Goal: Task Accomplishment & Management: Manage account settings

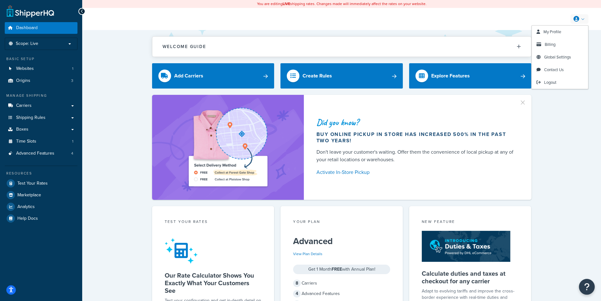
click at [568, 21] on div "My Profile Billing Global Settings Contact Us Logout" at bounding box center [577, 18] width 22 height 9
click at [579, 23] on link at bounding box center [579, 18] width 18 height 9
click at [556, 86] on link "Logout" at bounding box center [559, 82] width 56 height 13
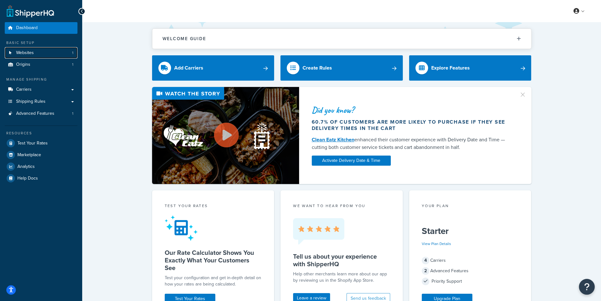
click at [51, 52] on link "Websites 1" at bounding box center [41, 53] width 73 height 12
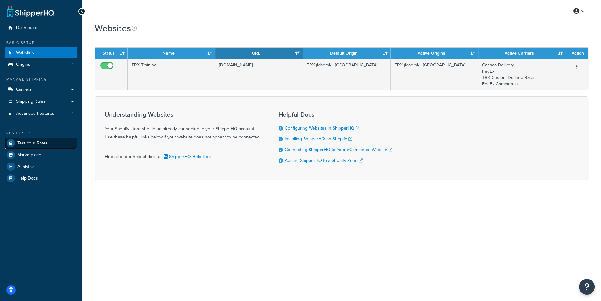
click at [51, 142] on link "Test Your Rates" at bounding box center [41, 142] width 73 height 11
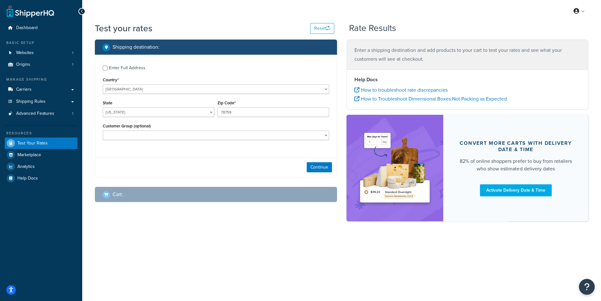
drag, startPoint x: 145, startPoint y: 97, endPoint x: 144, endPoint y: 101, distance: 5.0
click at [145, 97] on div "Enter Full Address Country* United States United Kingdom Afghanistan Åland Isla…" at bounding box center [215, 104] width 241 height 98
click at [103, 107] on select "Alabama Alaska American Samoa Arizona Arkansas Armed Forces Americas Armed Forc…" at bounding box center [159, 111] width 112 height 9
select select "AZ"
click option "Arizona" at bounding box center [0, 0] width 0 height 0
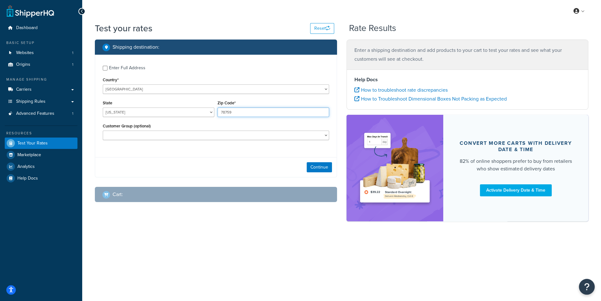
click at [255, 111] on input "78759" at bounding box center [273, 111] width 112 height 9
type input "85296"
click at [132, 66] on div "Enter Full Address" at bounding box center [127, 68] width 36 height 9
click at [107, 66] on input "Enter Full Address" at bounding box center [105, 68] width 5 height 5
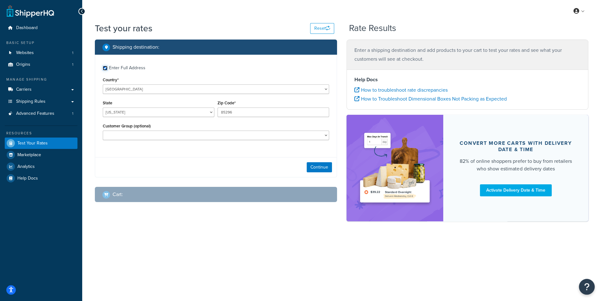
checkbox input "true"
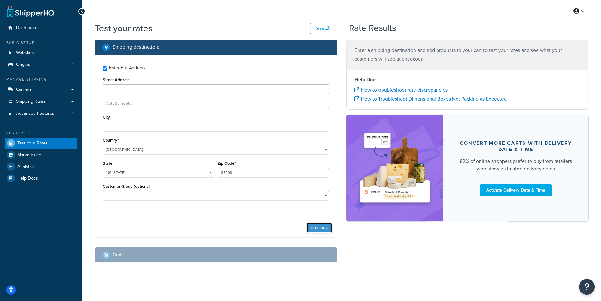
click at [323, 225] on button "Continue" at bounding box center [318, 227] width 25 height 10
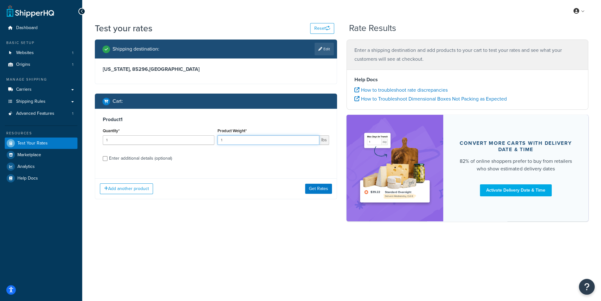
click at [259, 137] on input "1" at bounding box center [268, 139] width 102 height 9
click at [258, 140] on input "1" at bounding box center [268, 139] width 102 height 9
type input "10"
click at [138, 194] on div "Add another product Get Rates" at bounding box center [215, 188] width 241 height 21
click at [144, 186] on button "Add another product" at bounding box center [126, 188] width 53 height 11
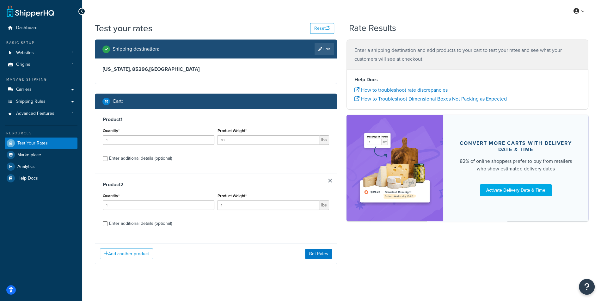
click at [170, 155] on div "Enter additional details (optional)" at bounding box center [140, 158] width 63 height 9
click at [107, 156] on input "Enter additional details (optional)" at bounding box center [105, 158] width 5 height 5
checkbox input "true"
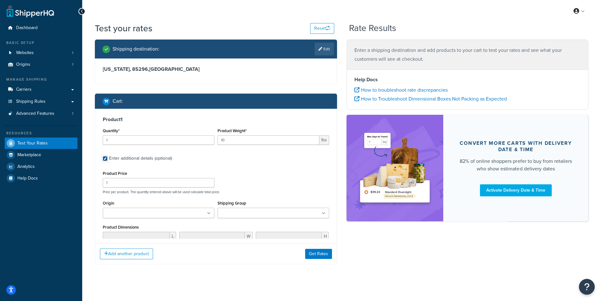
scroll to position [3, 0]
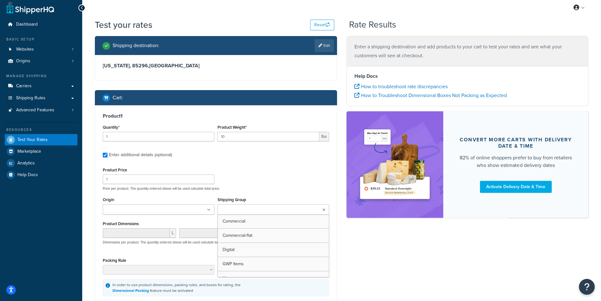
click at [257, 208] on input "Shipping Group" at bounding box center [247, 209] width 56 height 7
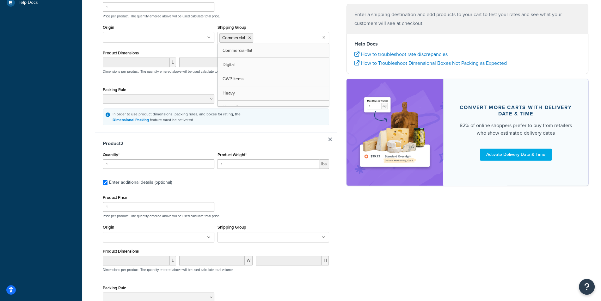
scroll to position [185, 0]
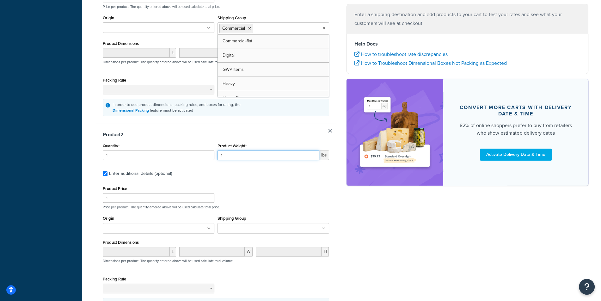
click at [235, 152] on input "1" at bounding box center [268, 154] width 102 height 9
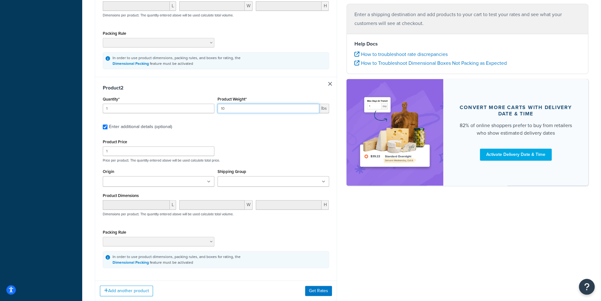
type input "10"
click at [258, 181] on input "Shipping Group" at bounding box center [247, 181] width 56 height 7
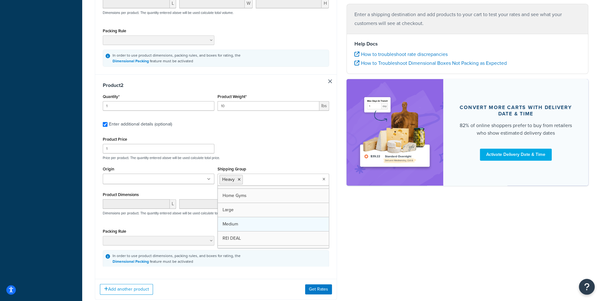
scroll to position [55, 0]
click at [329, 260] on div "Product 2 Quantity* 1 Product Weight* 10 lbs Enter additional details (optional…" at bounding box center [215, 174] width 241 height 200
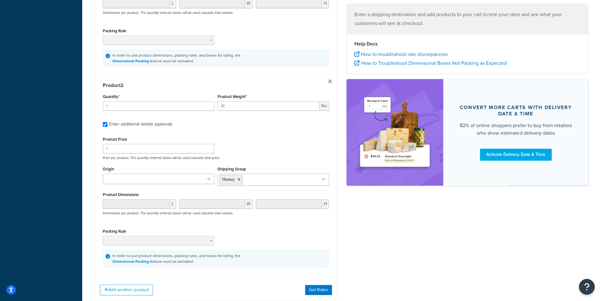
click at [319, 293] on div "Add another product Get Rates" at bounding box center [215, 289] width 241 height 21
click at [324, 288] on button "Get Rates" at bounding box center [318, 290] width 27 height 10
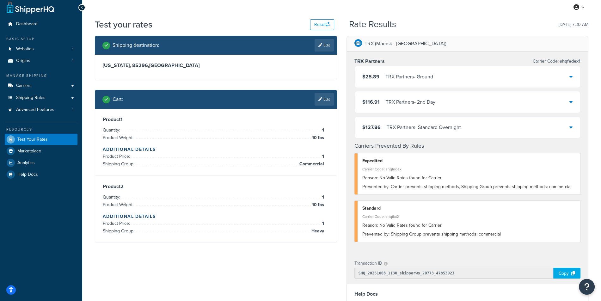
scroll to position [1, 0]
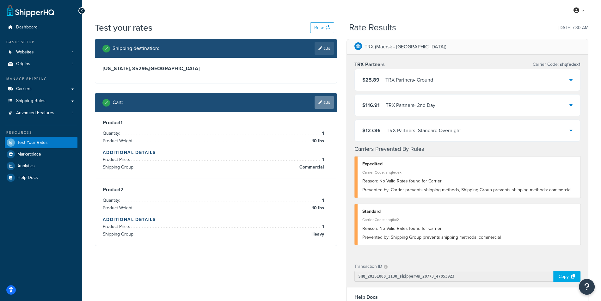
click at [317, 100] on link "Edit" at bounding box center [323, 102] width 19 height 13
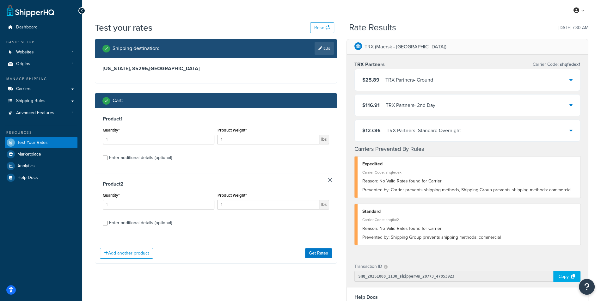
click at [174, 153] on label "Enter additional details (optional)" at bounding box center [219, 157] width 220 height 10
click at [107, 155] on input "Enter additional details (optional)" at bounding box center [105, 157] width 5 height 5
checkbox input "true"
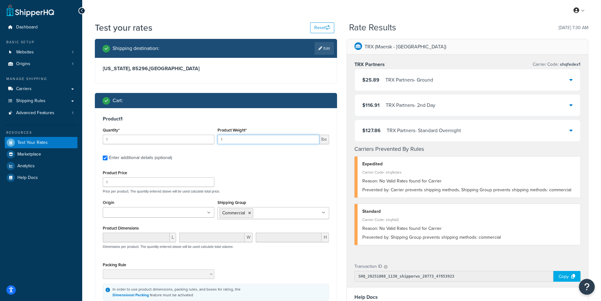
click at [253, 140] on input "1" at bounding box center [268, 139] width 102 height 9
paste input "9.8990"
click at [260, 137] on input "19.8990" at bounding box center [268, 139] width 102 height 9
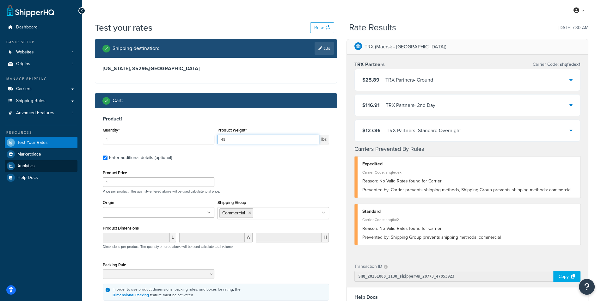
type input "48"
click at [253, 138] on input "48" at bounding box center [268, 139] width 102 height 9
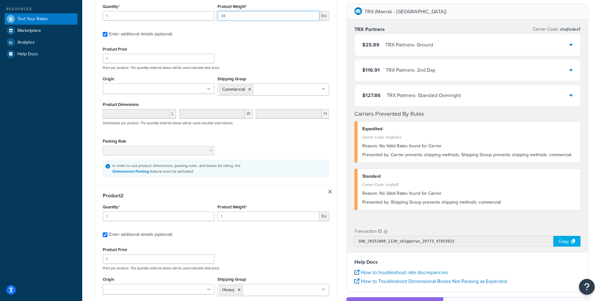
scroll to position [149, 0]
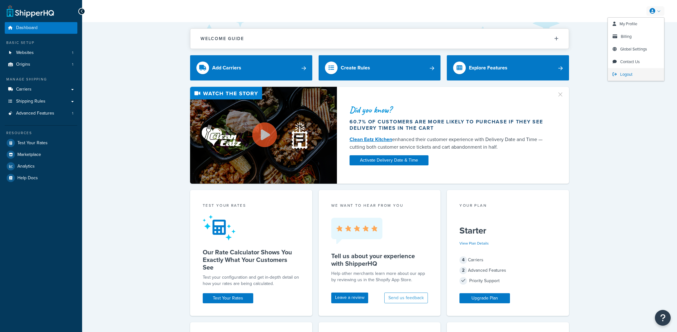
click at [638, 76] on link "Logout" at bounding box center [636, 74] width 56 height 13
click at [66, 90] on link "Carriers" at bounding box center [41, 90] width 73 height 12
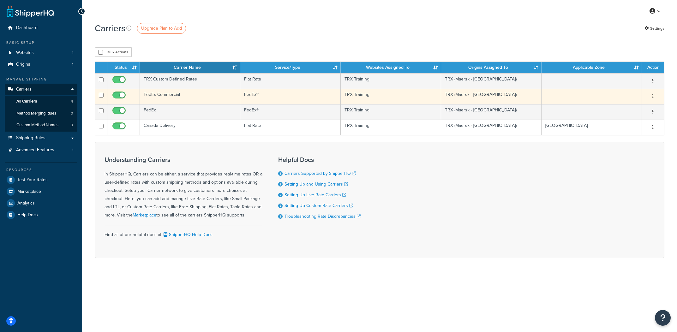
click at [181, 100] on td "FedEx Commercial" at bounding box center [190, 96] width 100 height 15
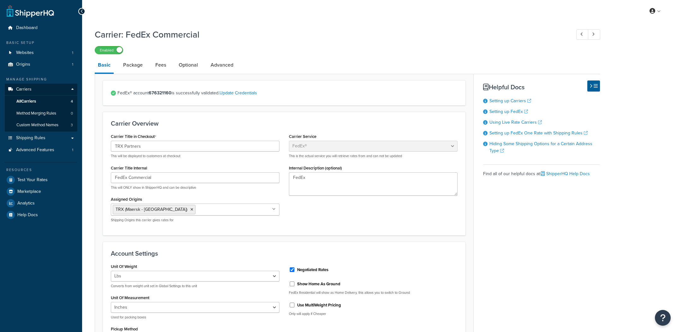
select select "fedEx"
select select "REGULAR_PICKUP"
select select "YOUR_PACKAGING"
click at [43, 183] on span "Test Your Rates" at bounding box center [32, 180] width 30 height 5
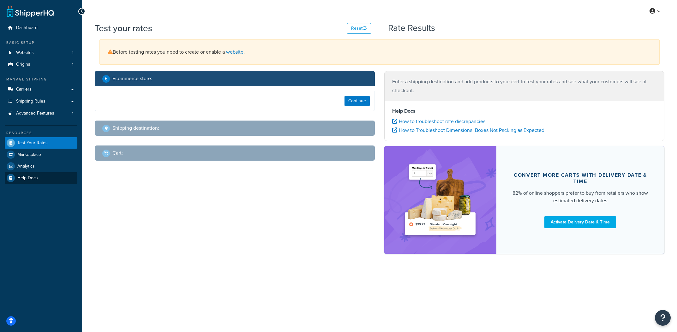
select select "TX"
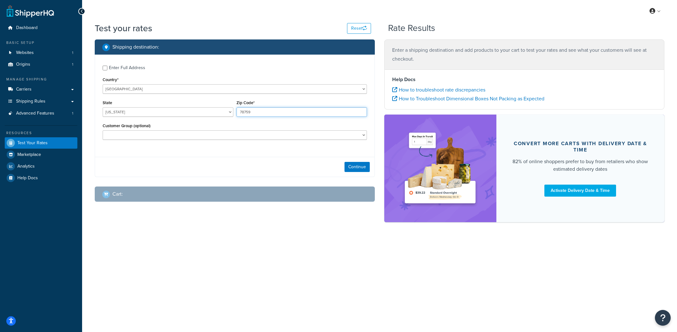
click at [286, 114] on input "78759" at bounding box center [302, 111] width 131 height 9
paste input "85296"
type input "85296"
click at [103, 107] on select "Alabama Alaska American Samoa Arizona Arkansas Armed Forces Americas Armed Forc…" at bounding box center [168, 111] width 131 height 9
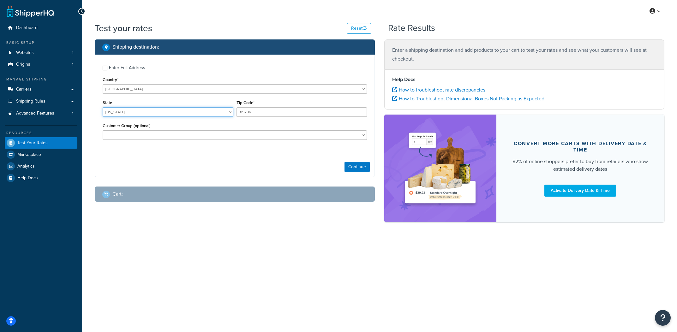
select select "AZ"
click option "Arizona" at bounding box center [0, 0] width 0 height 0
click at [182, 72] on label "Enter Full Address" at bounding box center [238, 67] width 258 height 10
click at [107, 70] on input "Enter Full Address" at bounding box center [105, 68] width 5 height 5
checkbox input "true"
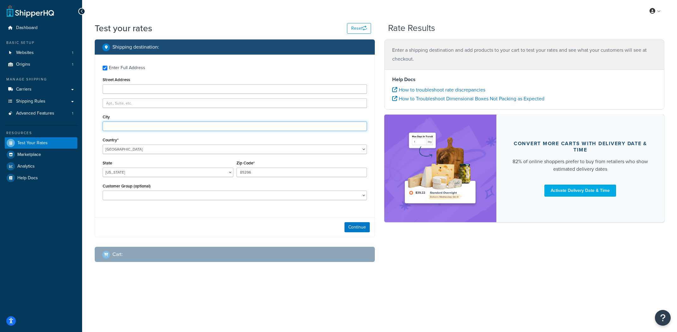
click at [147, 128] on input "City" at bounding box center [235, 126] width 264 height 9
paste input "Gilbert"
type input "Gilbert"
click at [361, 226] on button "Continue" at bounding box center [357, 227] width 25 height 10
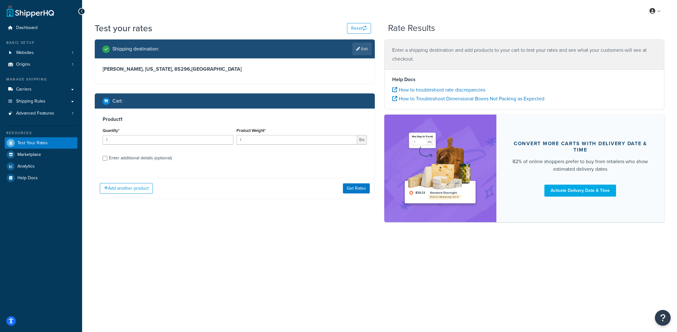
click at [41, 81] on div "Manage Shipping" at bounding box center [41, 79] width 73 height 5
click at [39, 85] on link "Carriers" at bounding box center [41, 90] width 73 height 12
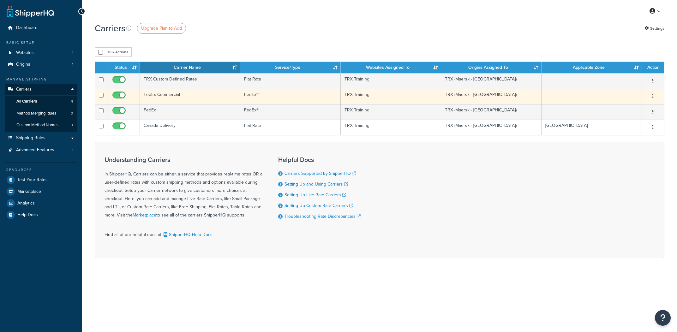
click at [175, 98] on td "FedEx Commercial" at bounding box center [190, 96] width 100 height 15
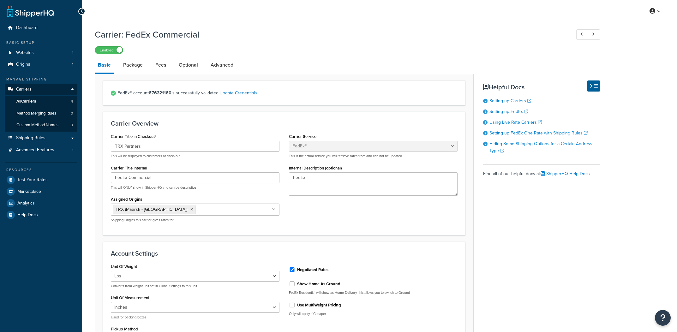
select select "fedEx"
select select "REGULAR_PICKUP"
select select "YOUR_PACKAGING"
click at [136, 67] on link "Package" at bounding box center [133, 65] width 26 height 15
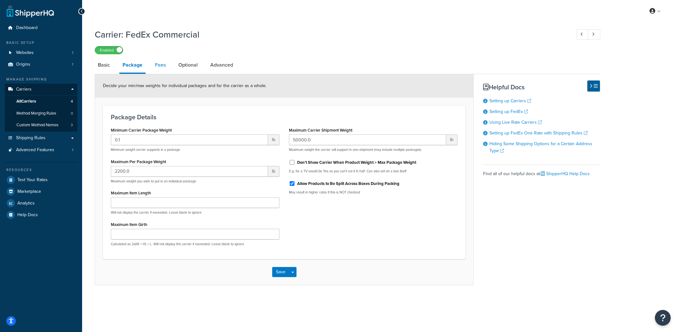
click at [164, 66] on link "Fees" at bounding box center [160, 65] width 17 height 15
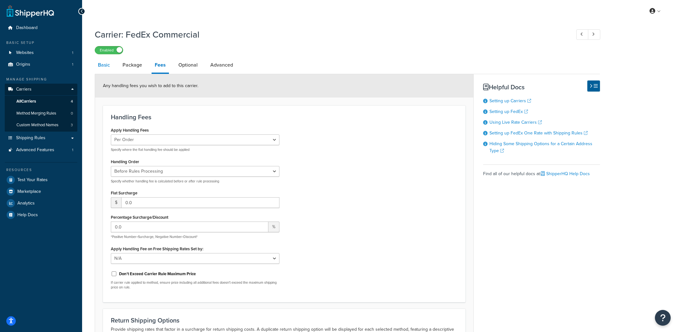
click at [97, 66] on link "Basic" at bounding box center [104, 65] width 18 height 15
select select "fedEx"
select select "REGULAR_PICKUP"
select select "YOUR_PACKAGING"
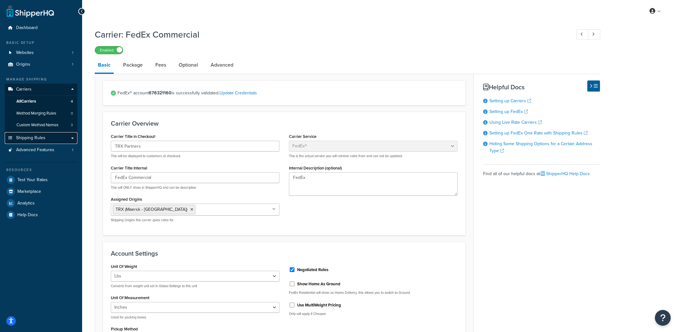
click at [57, 134] on link "Shipping Rules" at bounding box center [41, 138] width 73 height 12
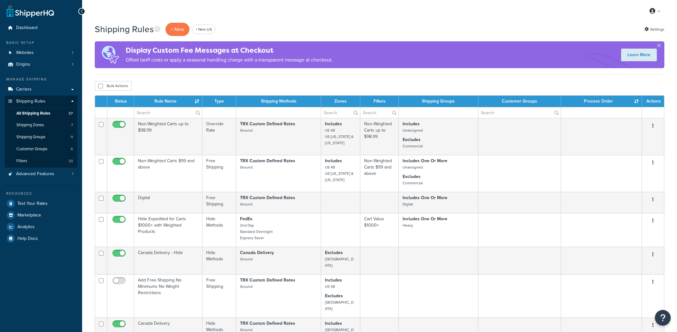
select select "1000"
click at [21, 211] on link "Marketplace" at bounding box center [41, 215] width 73 height 11
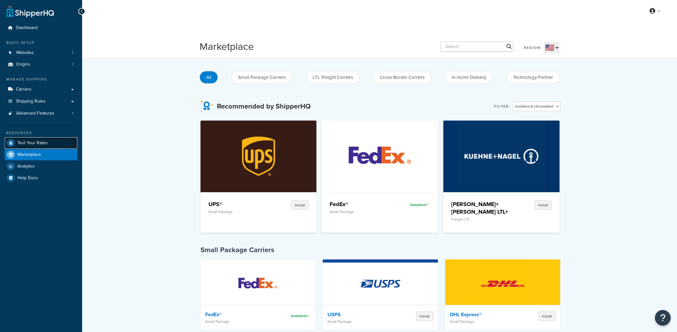
click at [27, 143] on span "Test Your Rates" at bounding box center [32, 143] width 30 height 5
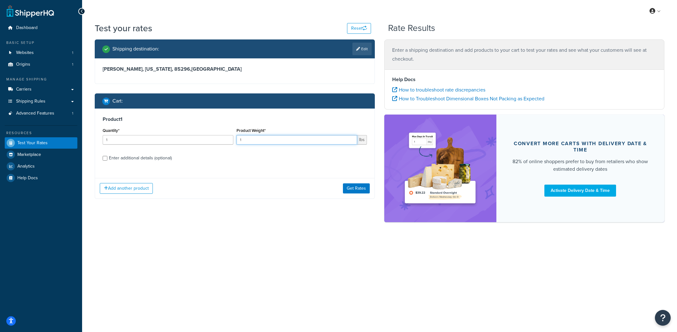
click at [257, 143] on input "1" at bounding box center [297, 139] width 121 height 9
click at [295, 141] on input "22" at bounding box center [297, 139] width 121 height 9
paste input "231.10"
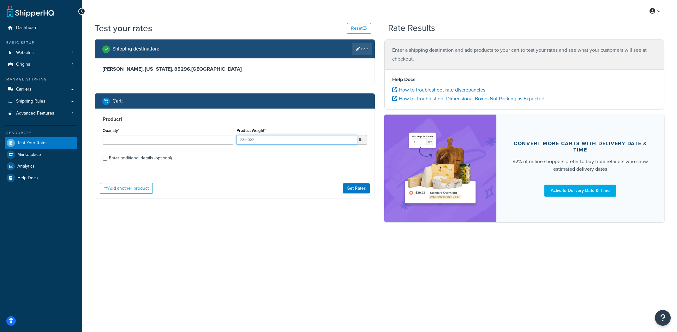
type input "231.1022"
click at [143, 159] on div "Enter additional details (optional)" at bounding box center [140, 158] width 63 height 9
click at [107, 159] on input "Enter additional details (optional)" at bounding box center [105, 158] width 5 height 5
checkbox input "true"
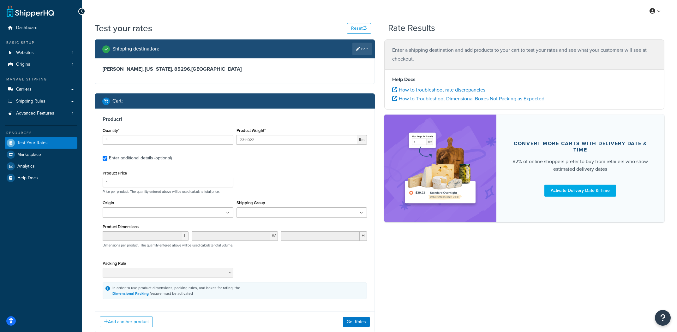
click at [266, 226] on div "Product Dimensions L W H Dimensions per product. The quantity entered above wil…" at bounding box center [235, 239] width 264 height 32
click at [275, 208] on div "Shipping Group Commercial Commercial-flat Digital GWP Items Heavy Home Gyms Lar…" at bounding box center [302, 208] width 131 height 19
click at [270, 216] on input "Shipping Group" at bounding box center [267, 213] width 56 height 7
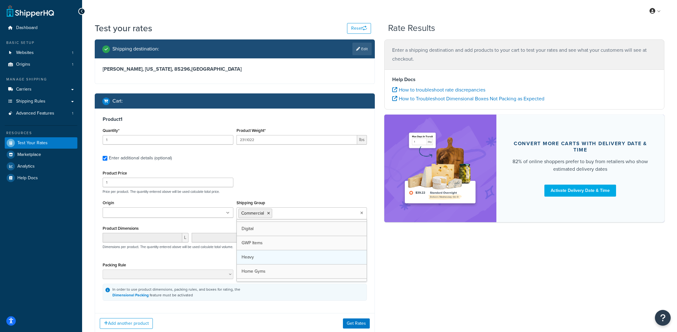
scroll to position [11, 0]
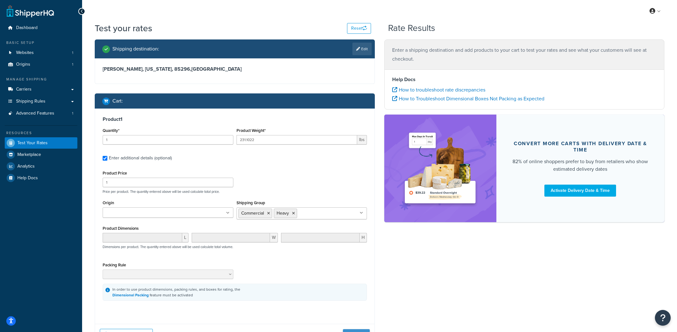
click at [355, 327] on div "Add another product Get Rates" at bounding box center [235, 334] width 280 height 21
click at [354, 331] on button "Get Rates" at bounding box center [356, 335] width 27 height 10
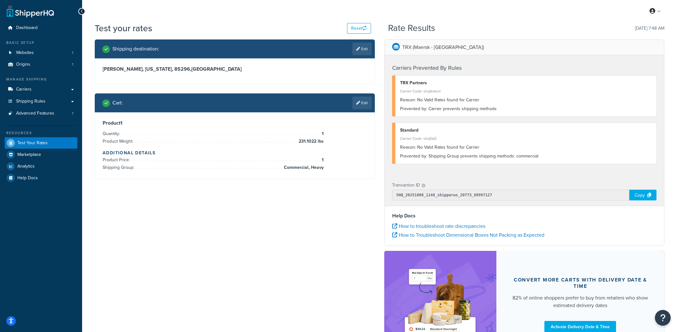
click at [176, 243] on div "Shipping destination : Edit Gilbert, Arizona, 85296 , United States Cart : Edit…" at bounding box center [379, 202] width 579 height 326
click at [57, 93] on link "Carriers" at bounding box center [41, 90] width 73 height 12
click at [528, 49] on div "TRX (Maersk - TN)" at bounding box center [525, 47] width 280 height 15
click at [45, 91] on link "Carriers" at bounding box center [41, 90] width 73 height 12
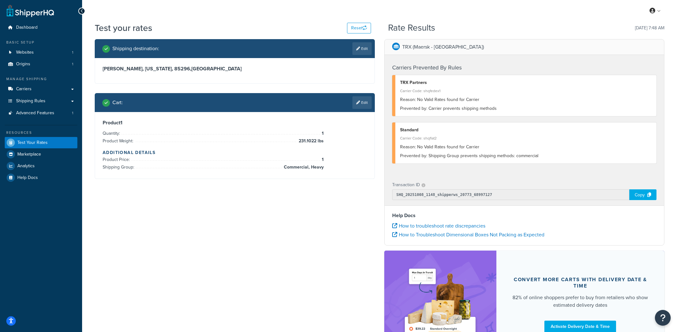
click at [306, 142] on span "231.1022 lbs" at bounding box center [310, 141] width 27 height 8
copy span "231.1022"
click at [146, 70] on h3 "Gilbert, Arizona, 85296 , United States" at bounding box center [235, 69] width 264 height 6
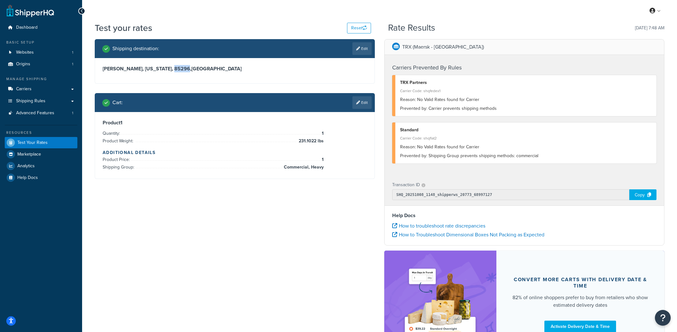
click at [146, 70] on h3 "Gilbert, Arizona, 85296 , United States" at bounding box center [235, 69] width 264 height 6
copy h3 "85296"
drag, startPoint x: 300, startPoint y: 143, endPoint x: 440, endPoint y: 17, distance: 189.1
click at [317, 140] on span "231.1022 lbs" at bounding box center [310, 141] width 27 height 8
copy span "231.1022"
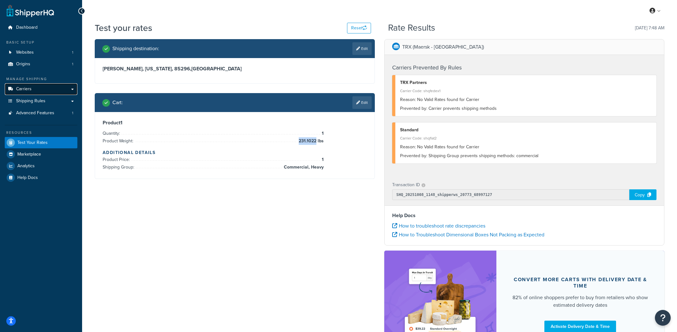
click at [28, 89] on span "Carriers" at bounding box center [23, 89] width 15 height 5
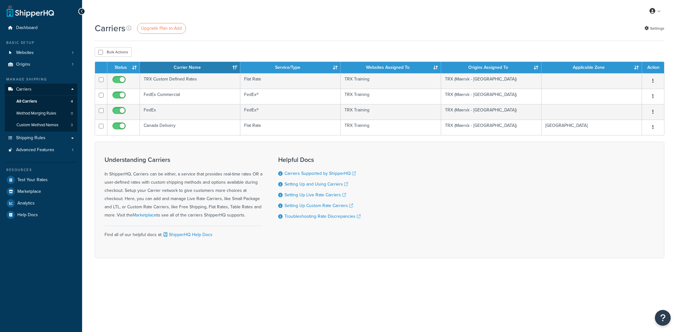
click at [171, 81] on td "TRX Custom Defined Rates" at bounding box center [190, 80] width 100 height 15
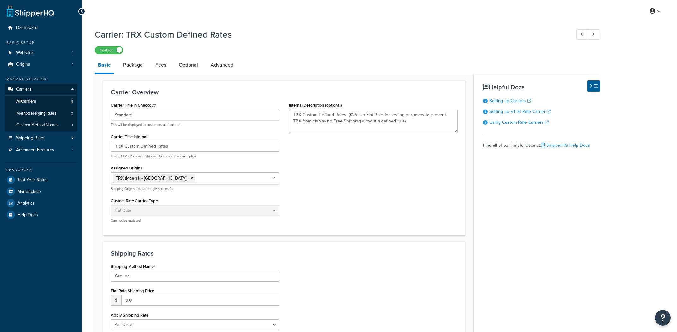
select select "flat"
click at [239, 69] on li "Advanced" at bounding box center [225, 65] width 35 height 15
click at [222, 71] on link "Advanced" at bounding box center [222, 65] width 29 height 15
select select "false"
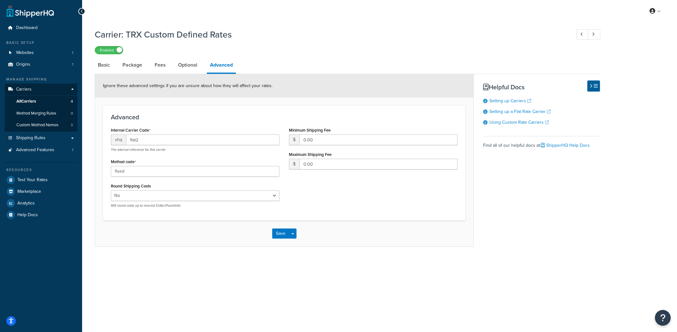
click at [118, 64] on li "Basic" at bounding box center [107, 65] width 25 height 15
click at [111, 68] on link "Basic" at bounding box center [104, 65] width 18 height 15
select select "flat"
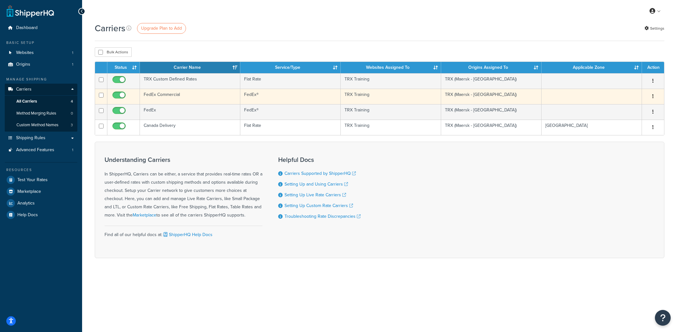
click at [173, 96] on td "FedEx Commercial" at bounding box center [190, 96] width 100 height 15
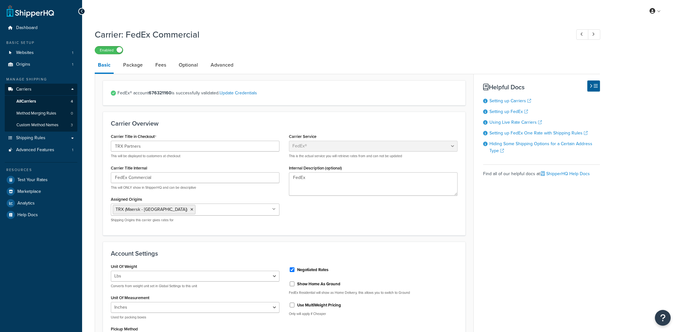
select select "fedEx"
select select "REGULAR_PICKUP"
select select "YOUR_PACKAGING"
click at [26, 65] on span "Origins" at bounding box center [23, 64] width 14 height 5
click at [37, 50] on link "Websites 1" at bounding box center [41, 53] width 73 height 12
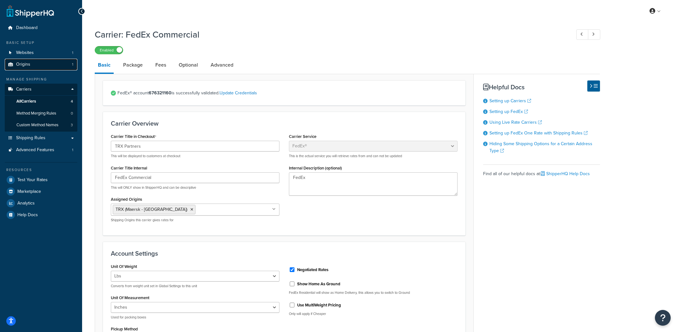
click at [30, 64] on link "Origins 1" at bounding box center [41, 65] width 73 height 12
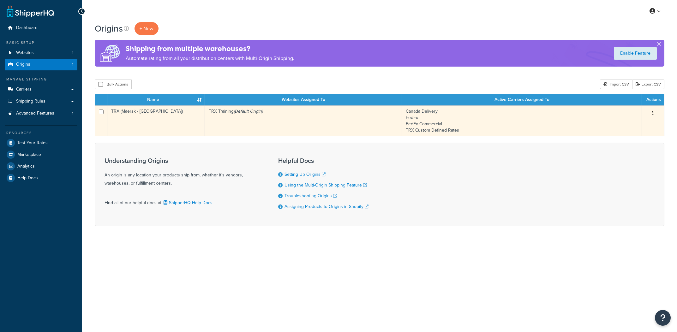
click at [240, 126] on td "TRX Training (Default Origin)" at bounding box center [303, 121] width 197 height 31
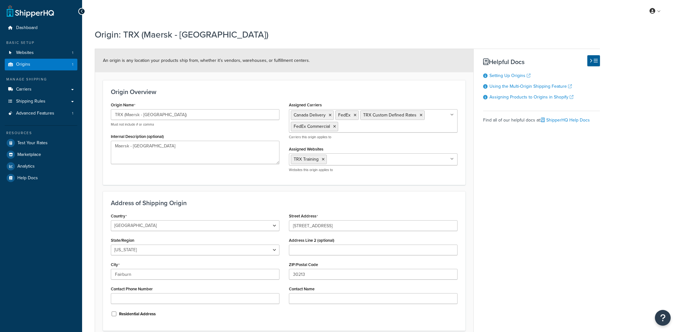
select select "10"
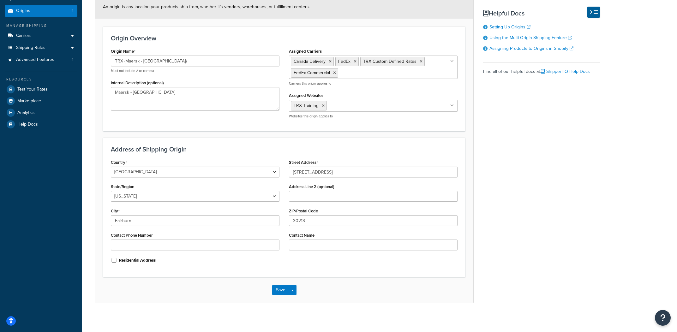
scroll to position [55, 0]
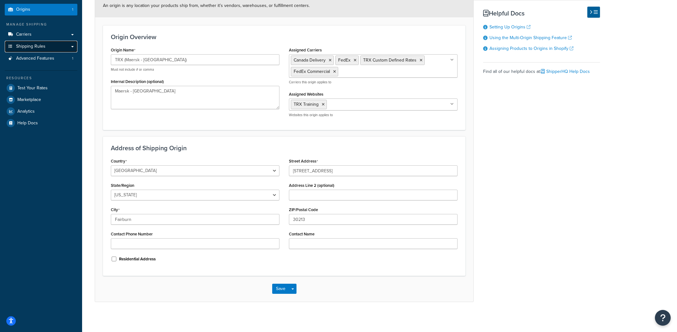
click at [48, 44] on link "Shipping Rules" at bounding box center [41, 47] width 73 height 12
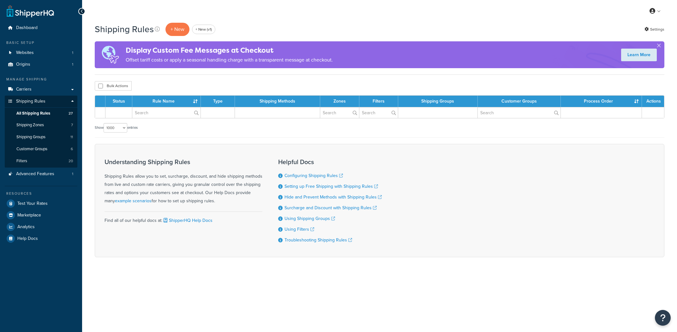
select select "1000"
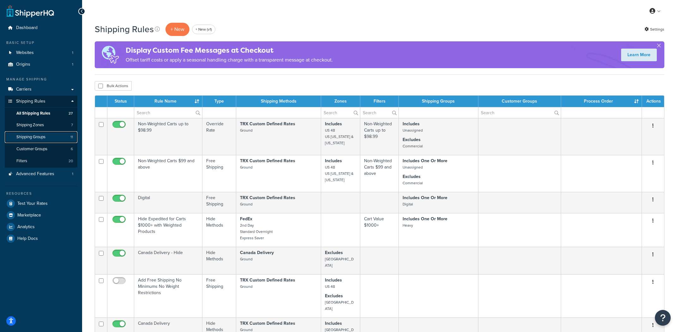
click at [54, 139] on link "Shipping Groups 11" at bounding box center [41, 137] width 73 height 12
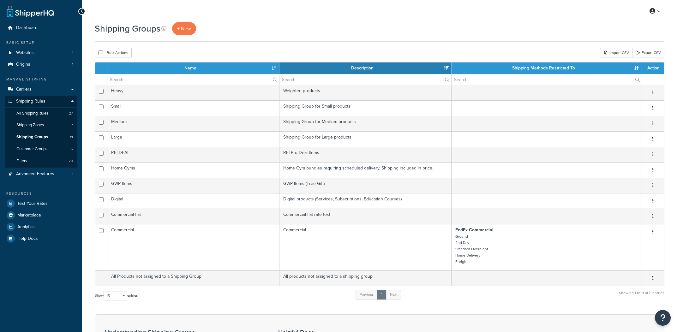
select select "15"
click at [52, 112] on link "All Shipping Rules 27" at bounding box center [41, 114] width 73 height 12
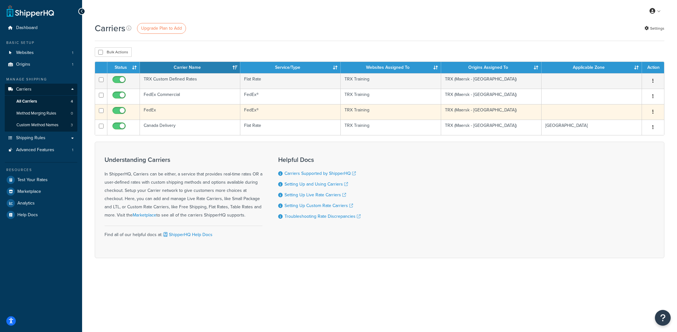
click at [167, 114] on td "FedEx" at bounding box center [190, 111] width 100 height 15
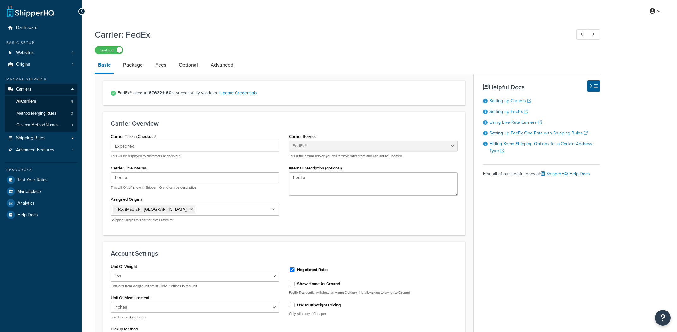
select select "fedEx"
select select "REGULAR_PICKUP"
select select "YOUR_PACKAGING"
click at [54, 98] on link "All Carriers 4" at bounding box center [41, 102] width 73 height 12
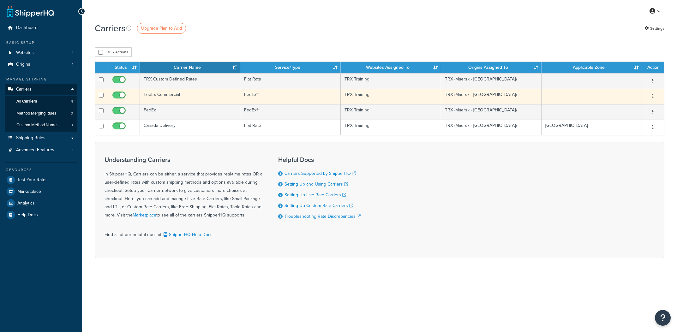
click at [196, 102] on td "FedEx Commercial" at bounding box center [190, 96] width 100 height 15
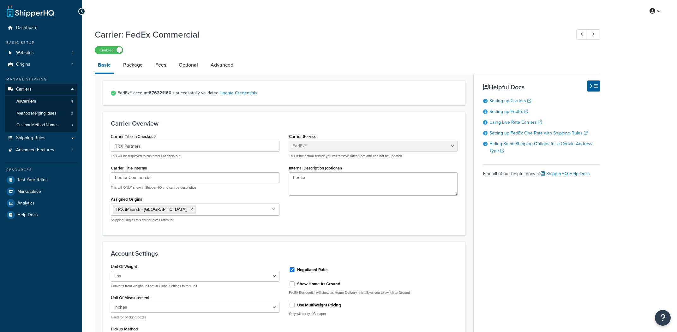
select select "fedEx"
select select "REGULAR_PICKUP"
select select "YOUR_PACKAGING"
click at [128, 64] on link "Package" at bounding box center [133, 65] width 26 height 15
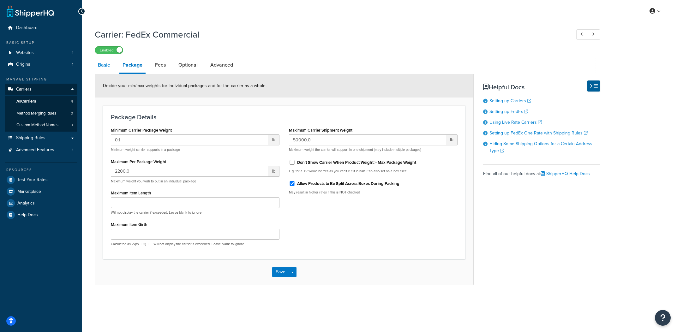
click at [108, 72] on link "Basic" at bounding box center [104, 65] width 18 height 15
select select "fedEx"
select select "REGULAR_PICKUP"
select select "YOUR_PACKAGING"
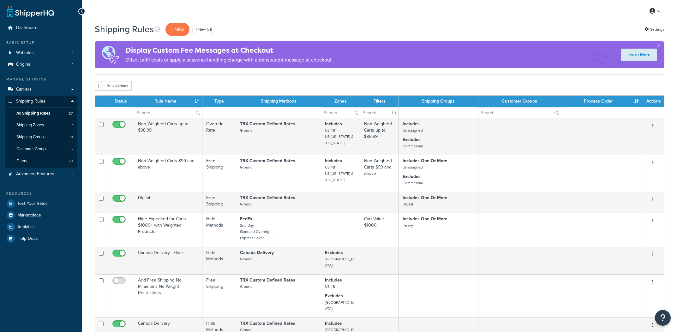
select select "1000"
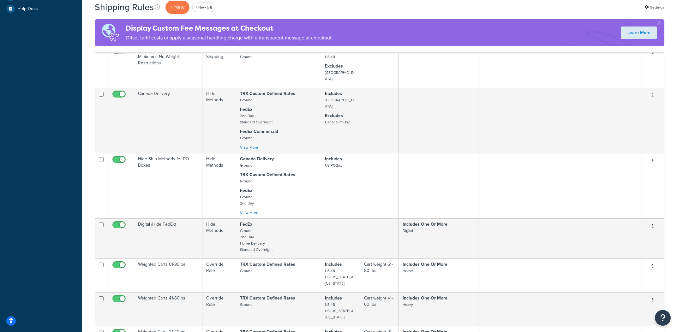
scroll to position [231, 0]
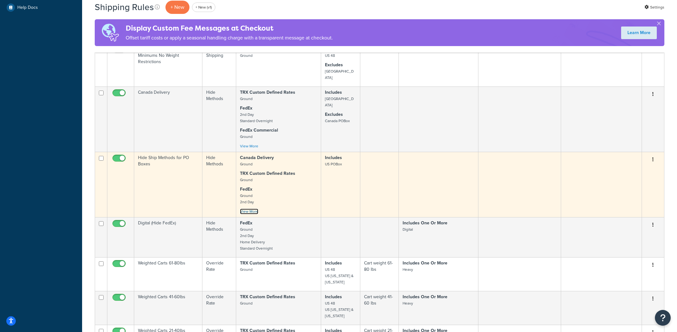
click at [253, 209] on link "View More" at bounding box center [249, 212] width 18 height 6
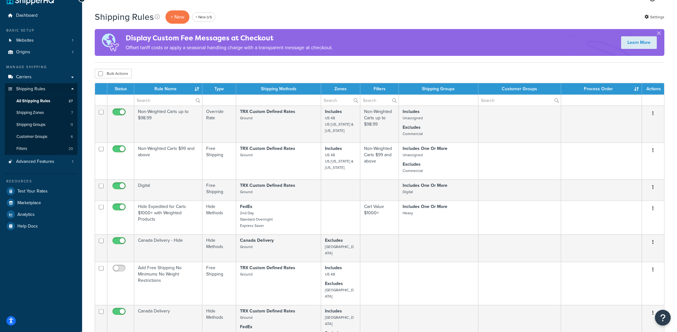
scroll to position [14, 0]
